Goal: Task Accomplishment & Management: Complete application form

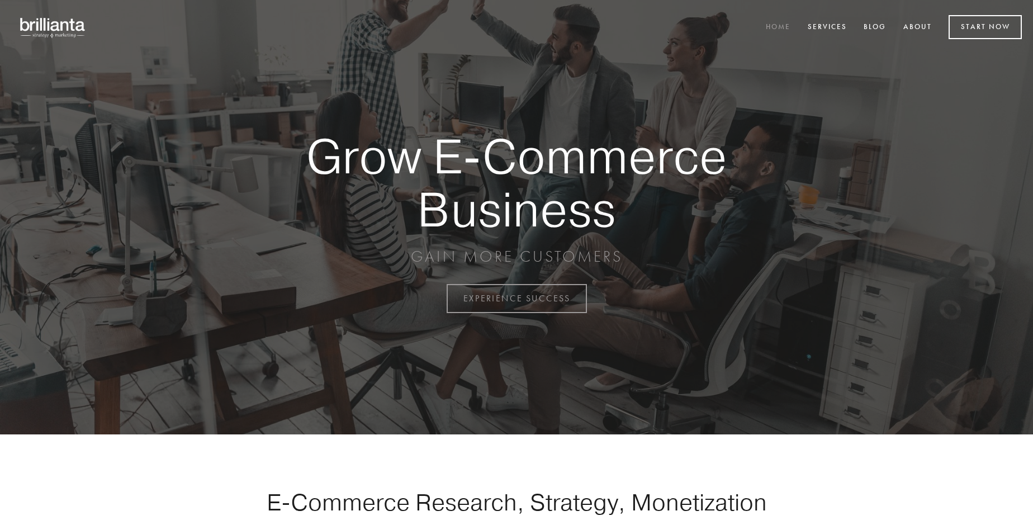
scroll to position [2929, 0]
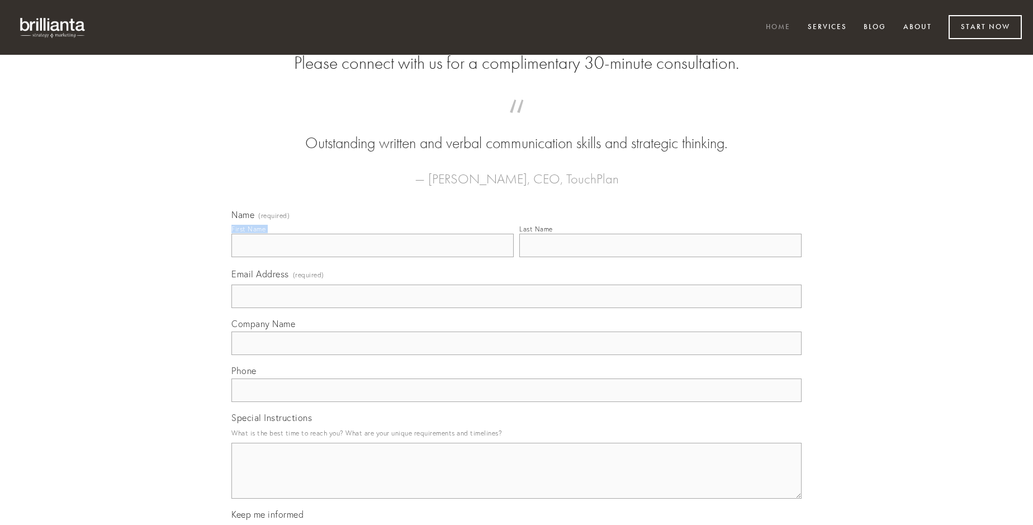
type input "[PERSON_NAME]"
click at [660, 257] on input "Last Name" at bounding box center [660, 245] width 282 height 23
type input "[PERSON_NAME]"
click at [516, 308] on input "Email Address (required)" at bounding box center [516, 295] width 570 height 23
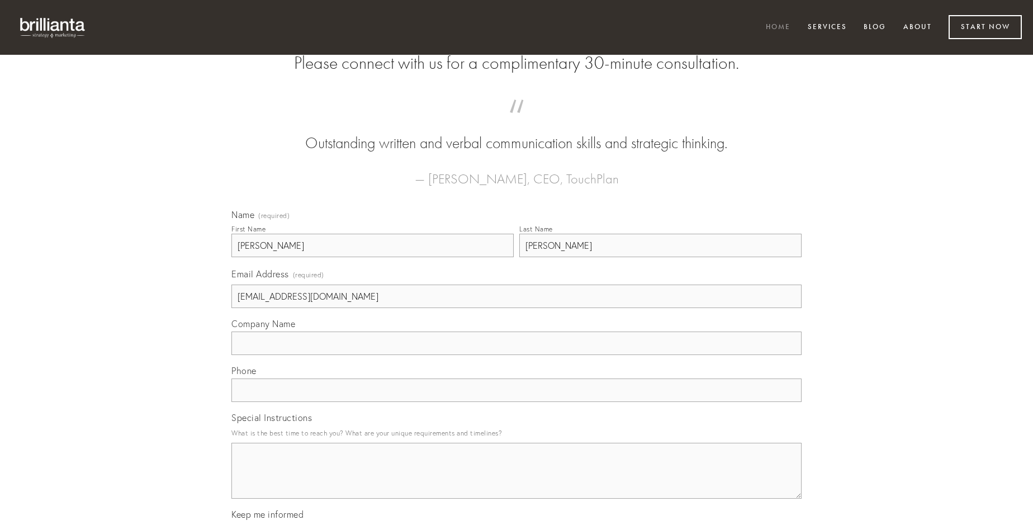
type input "[EMAIL_ADDRESS][DOMAIN_NAME]"
click at [516, 355] on input "Company Name" at bounding box center [516, 342] width 570 height 23
type input "curis"
click at [516, 402] on input "text" at bounding box center [516, 389] width 570 height 23
click at [516, 481] on textarea "Special Instructions" at bounding box center [516, 471] width 570 height 56
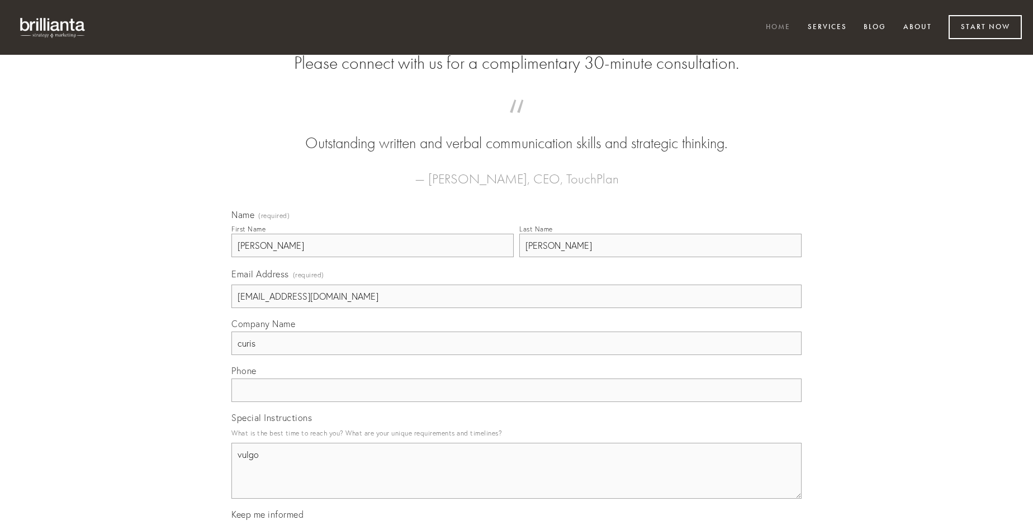
type textarea "vulgo"
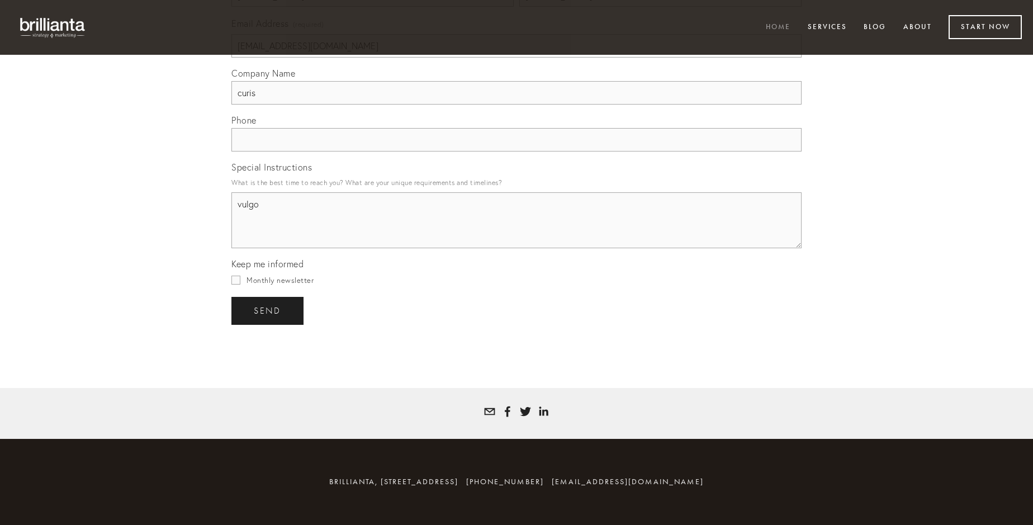
click at [268, 310] on span "send" at bounding box center [267, 311] width 27 height 10
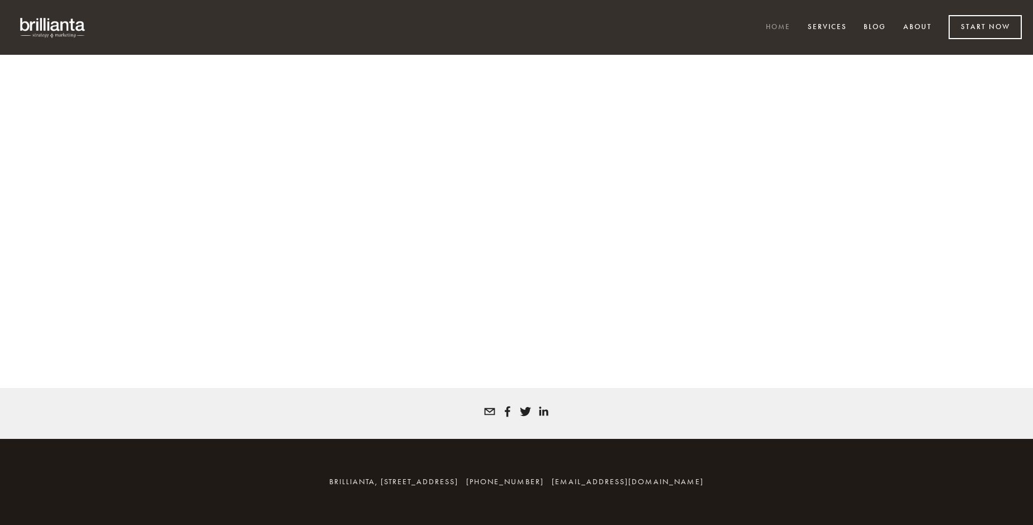
scroll to position [2914, 0]
